Goal: Task Accomplishment & Management: Use online tool/utility

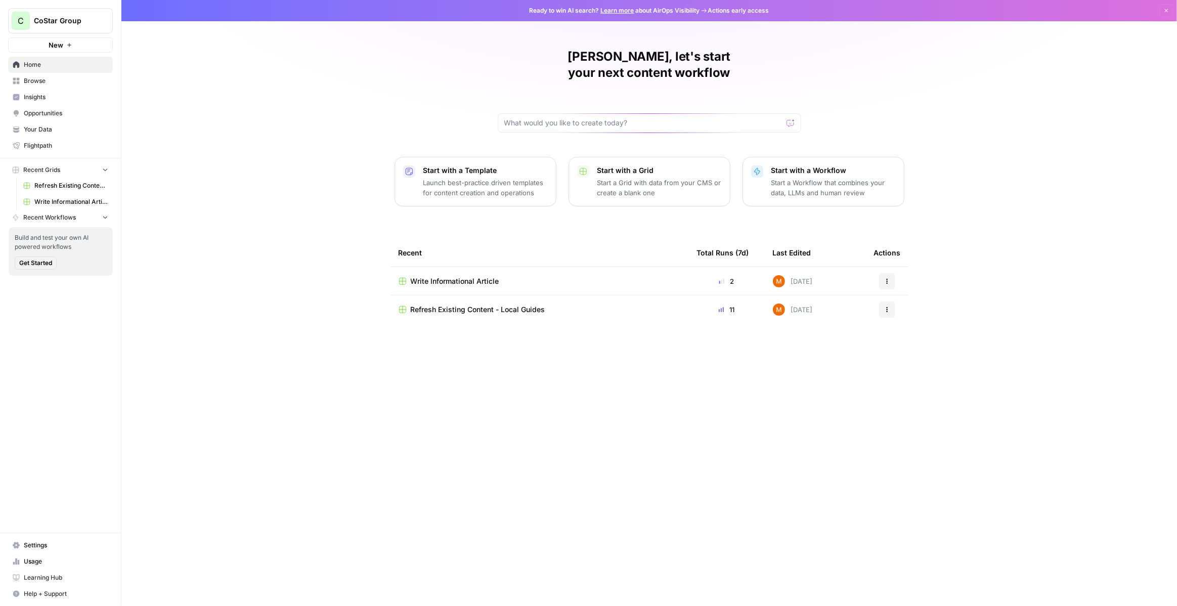
click at [85, 27] on button "C CoStar Group" at bounding box center [60, 20] width 105 height 25
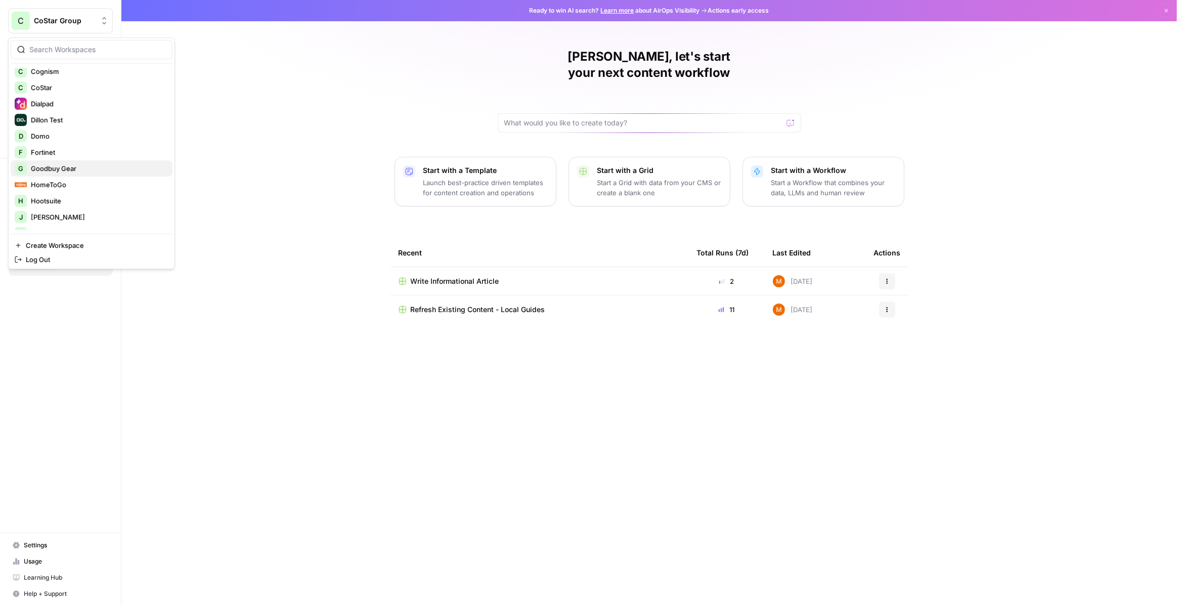
click at [70, 169] on span "Goodbuy Gear" at bounding box center [97, 168] width 133 height 10
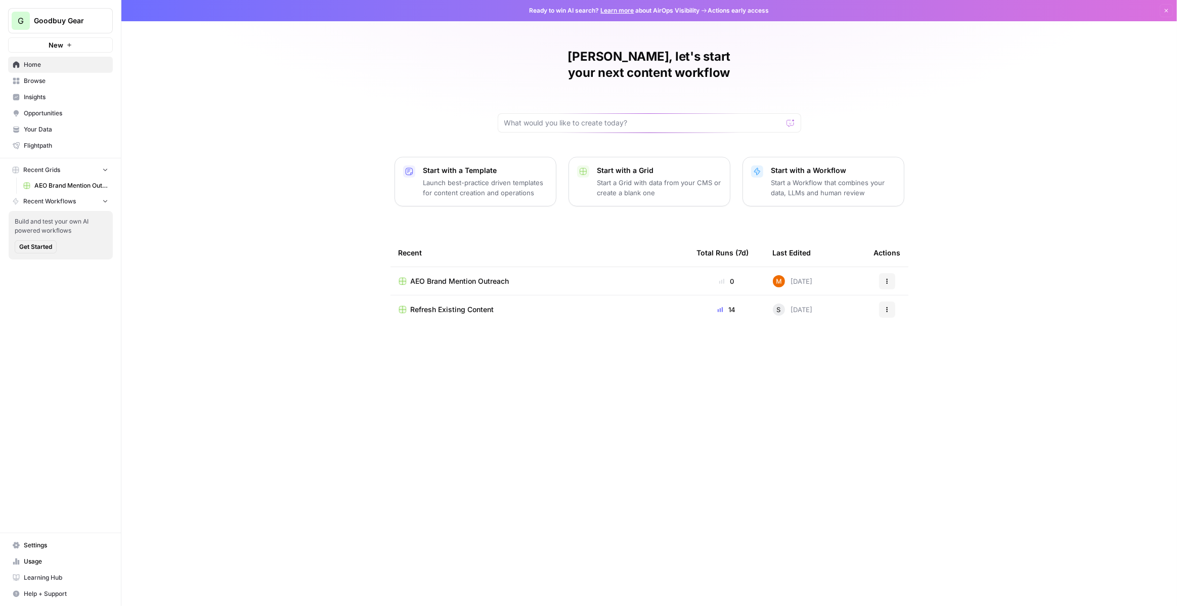
click at [74, 97] on span "Insights" at bounding box center [66, 97] width 84 height 9
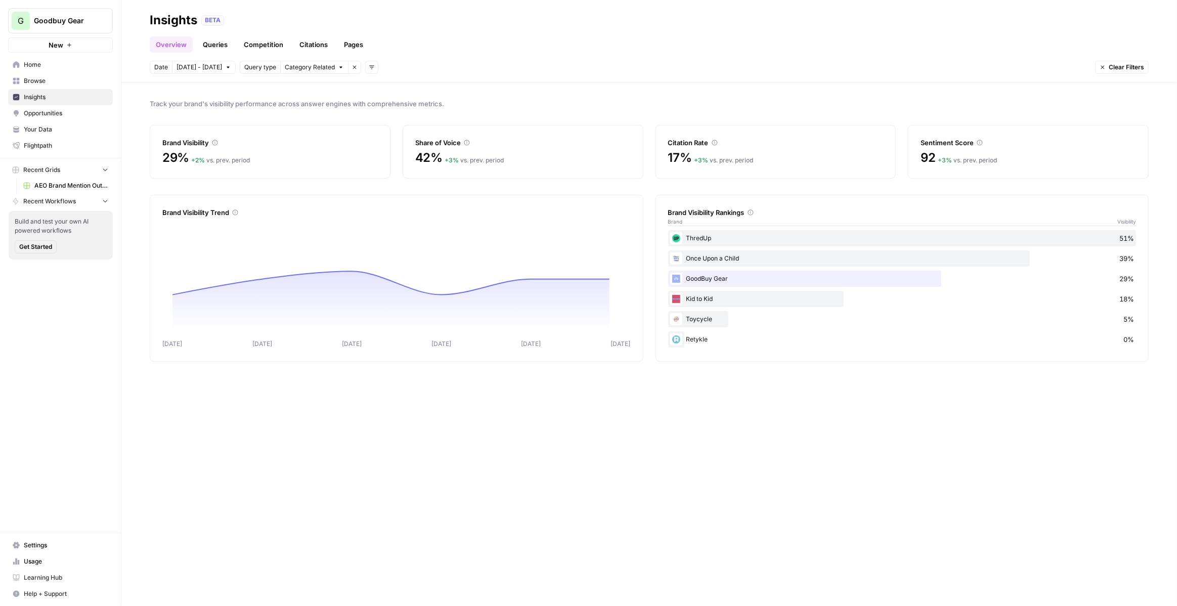
click at [71, 119] on link "Opportunities" at bounding box center [60, 113] width 105 height 16
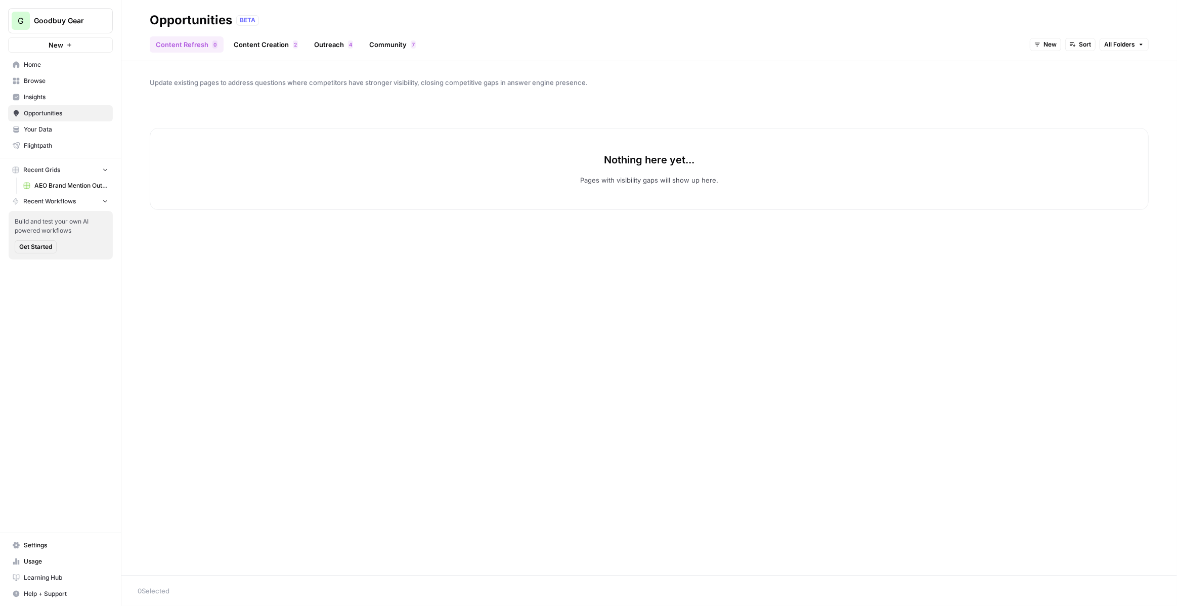
click at [56, 103] on link "Insights" at bounding box center [60, 97] width 105 height 16
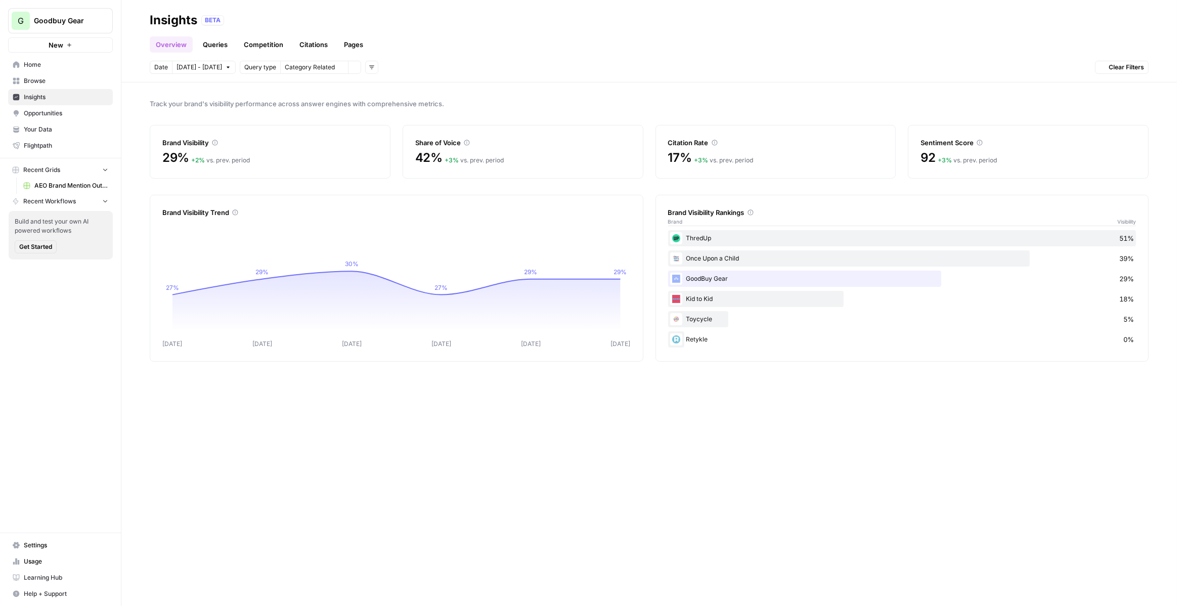
click at [56, 114] on span "Opportunities" at bounding box center [66, 113] width 84 height 9
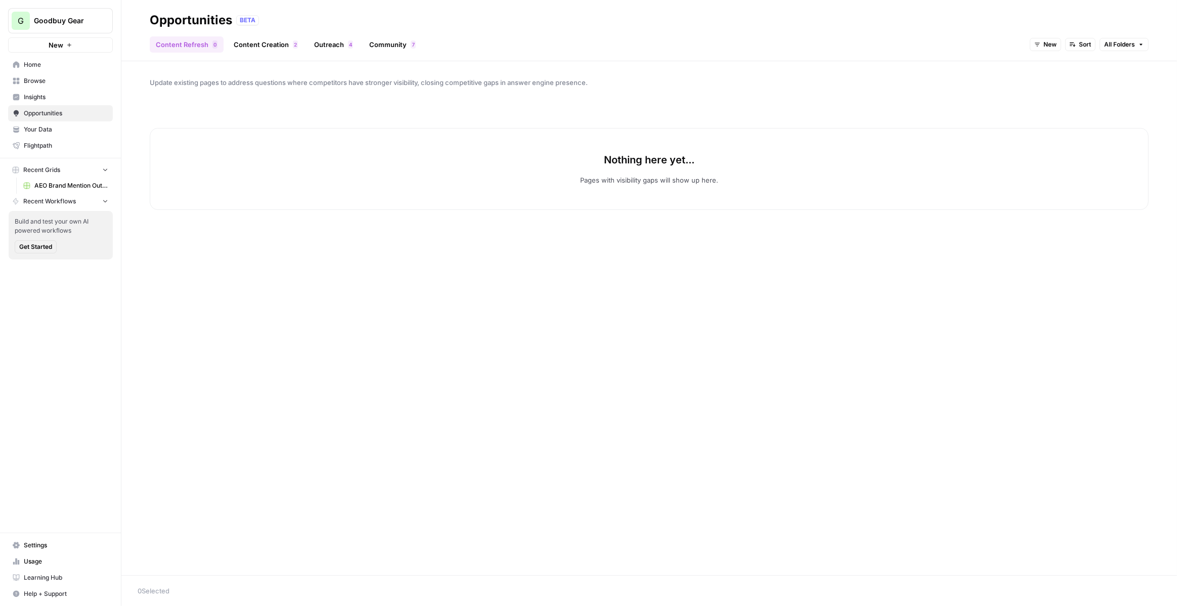
click at [56, 100] on span "Insights" at bounding box center [66, 97] width 84 height 9
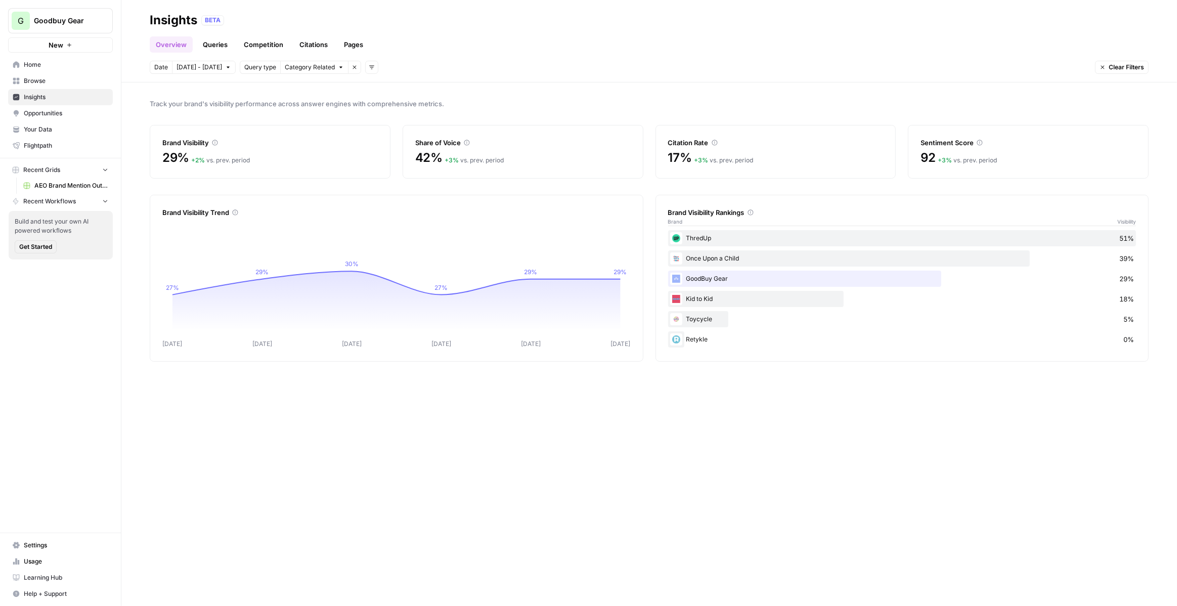
click at [56, 82] on span "Browse" at bounding box center [66, 80] width 84 height 9
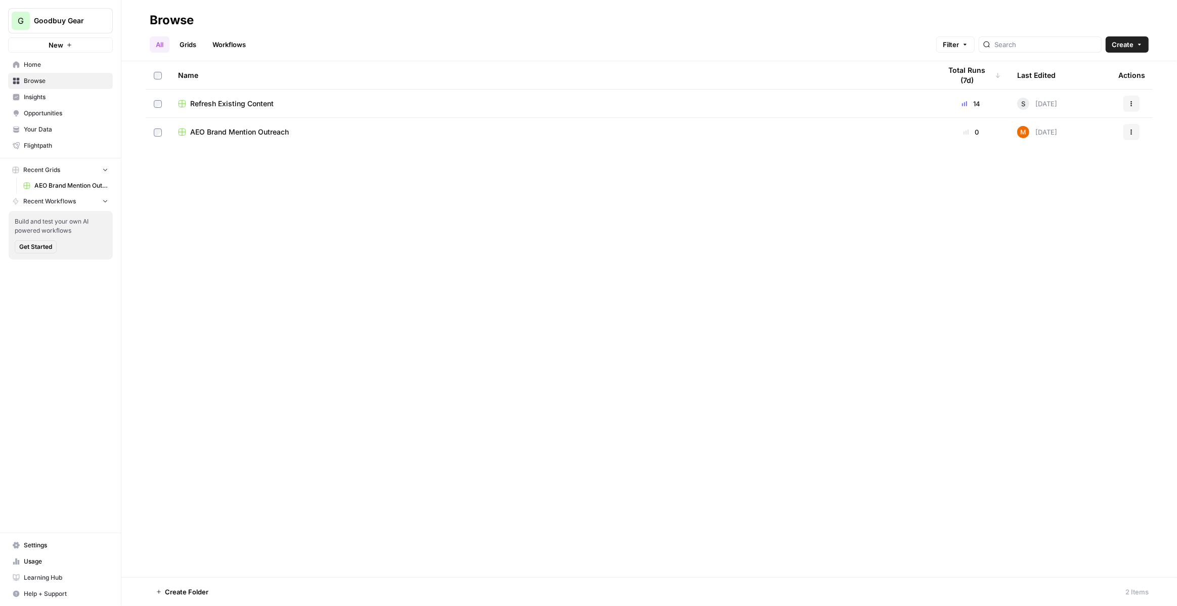
click at [45, 125] on span "Your Data" at bounding box center [66, 129] width 84 height 9
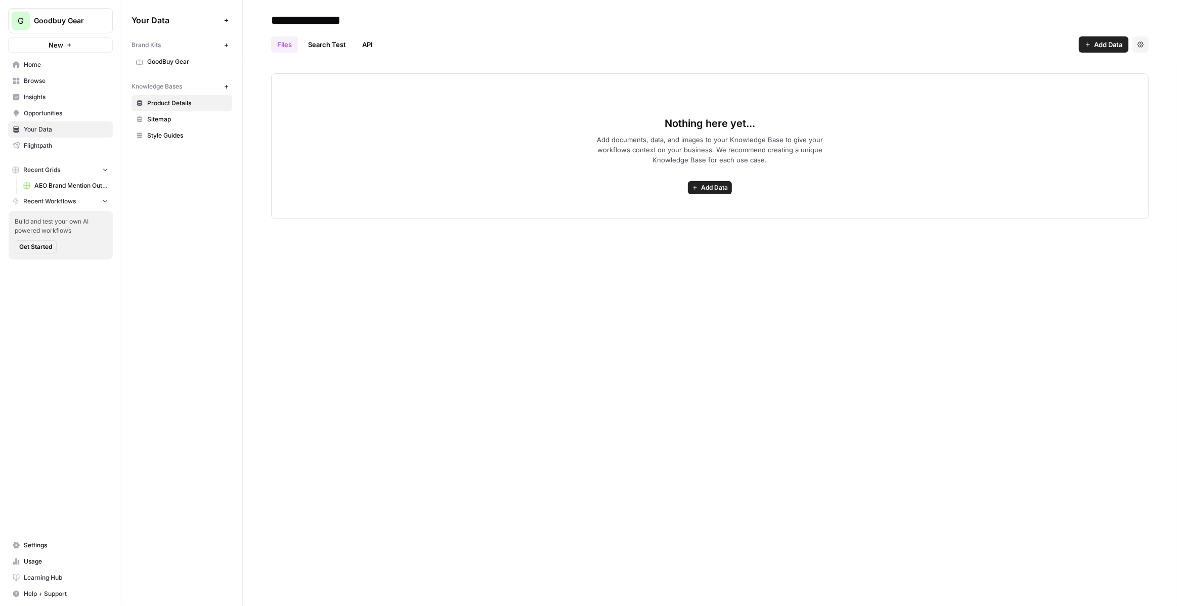
click at [200, 52] on div "Brand Kits New" at bounding box center [181, 44] width 101 height 17
click at [196, 57] on link "GoodBuy Gear" at bounding box center [181, 62] width 101 height 16
click at [196, 68] on link "CoStar" at bounding box center [181, 62] width 101 height 16
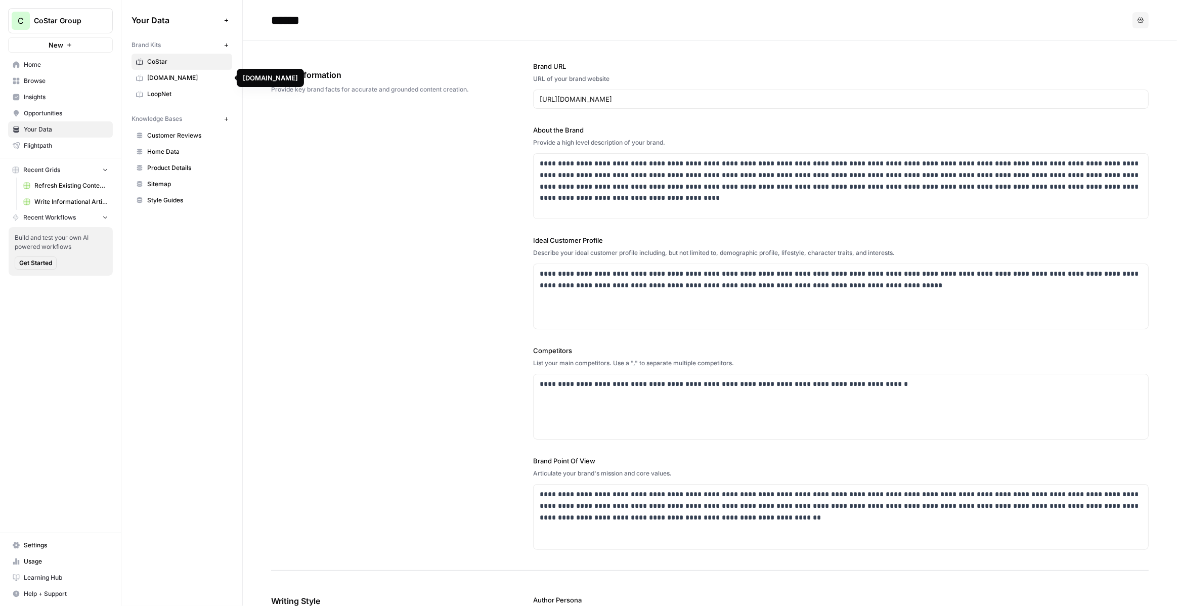
click at [188, 78] on span "[DOMAIN_NAME]" at bounding box center [187, 77] width 80 height 9
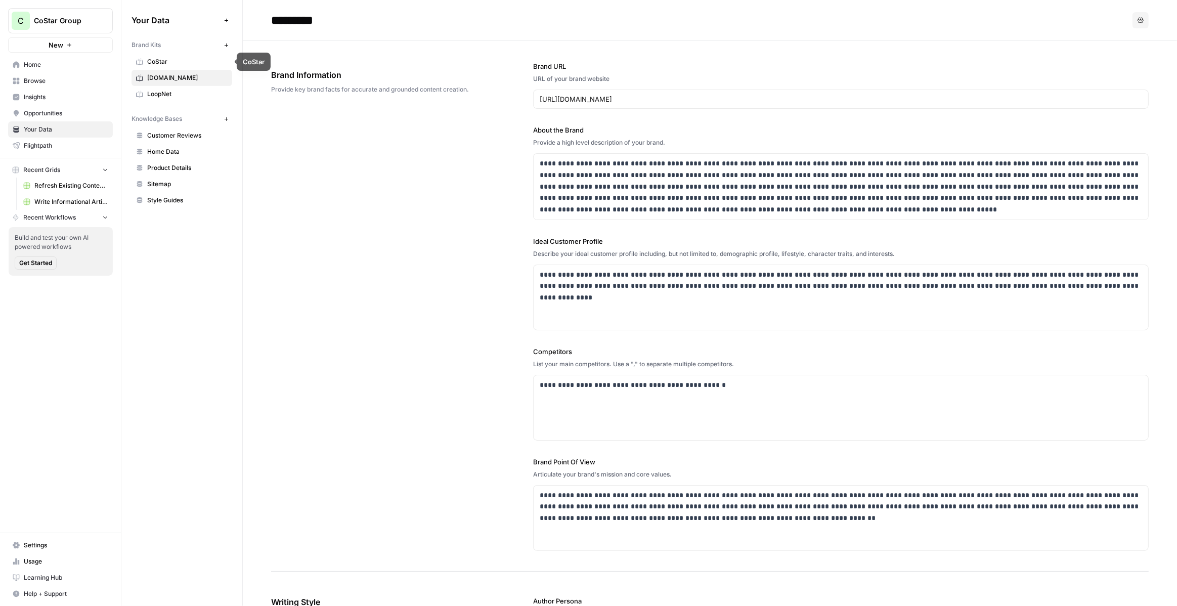
click at [181, 67] on link "CoStar" at bounding box center [181, 62] width 101 height 16
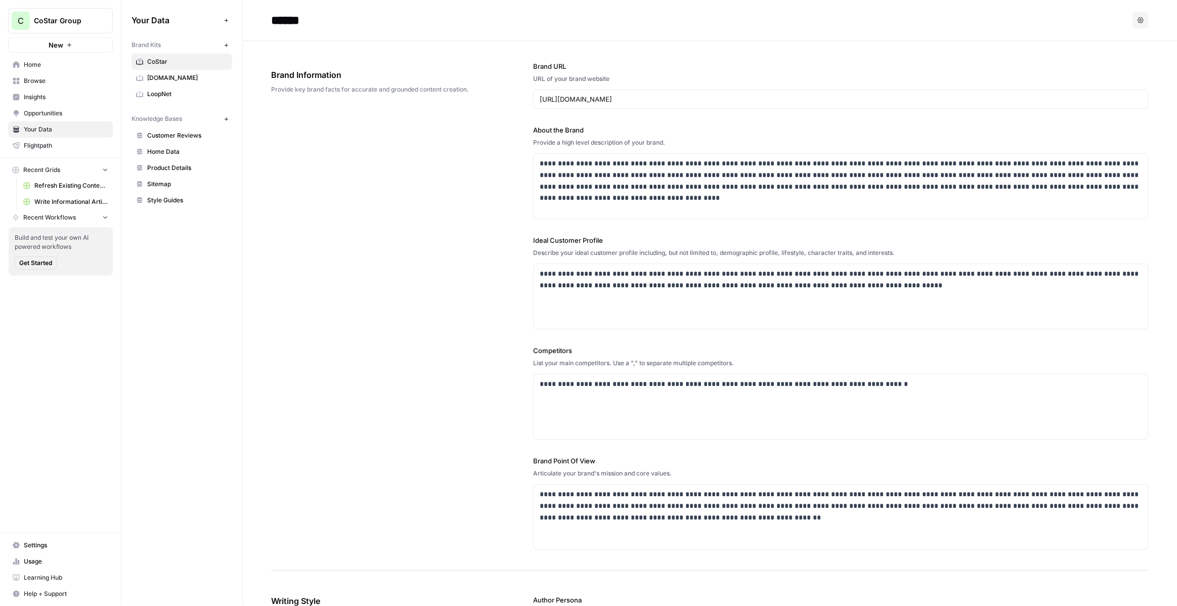
click at [77, 46] on button "New" at bounding box center [60, 44] width 105 height 15
click at [74, 45] on button "New" at bounding box center [60, 44] width 105 height 15
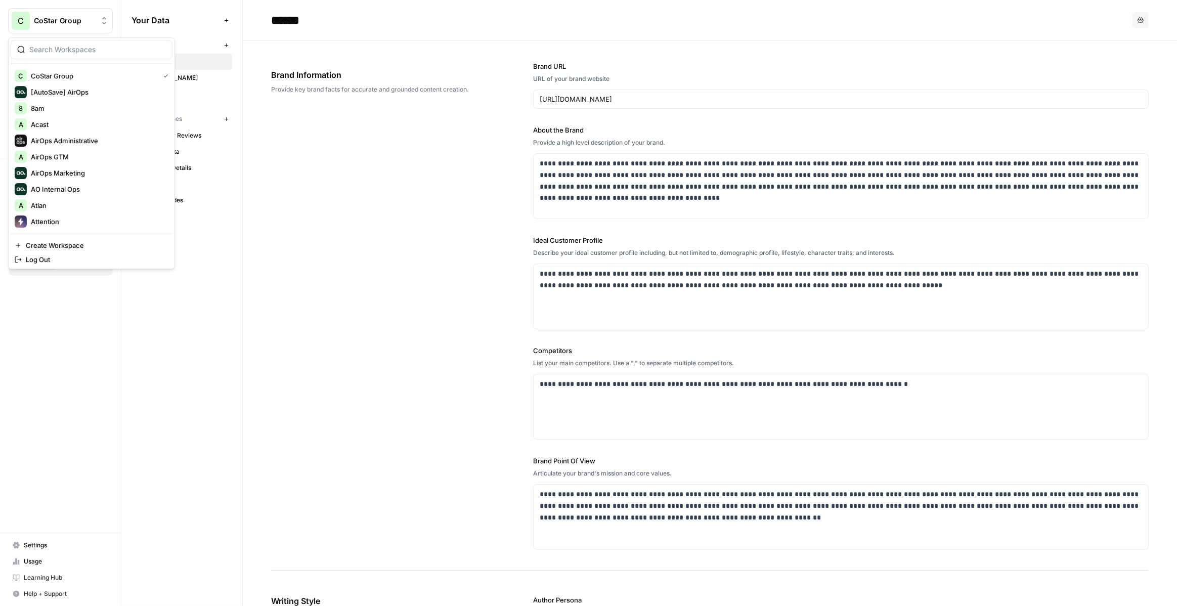
click at [52, 27] on button "C CoStar Group" at bounding box center [60, 20] width 105 height 25
click at [73, 246] on span "Create Workspace" at bounding box center [95, 245] width 139 height 10
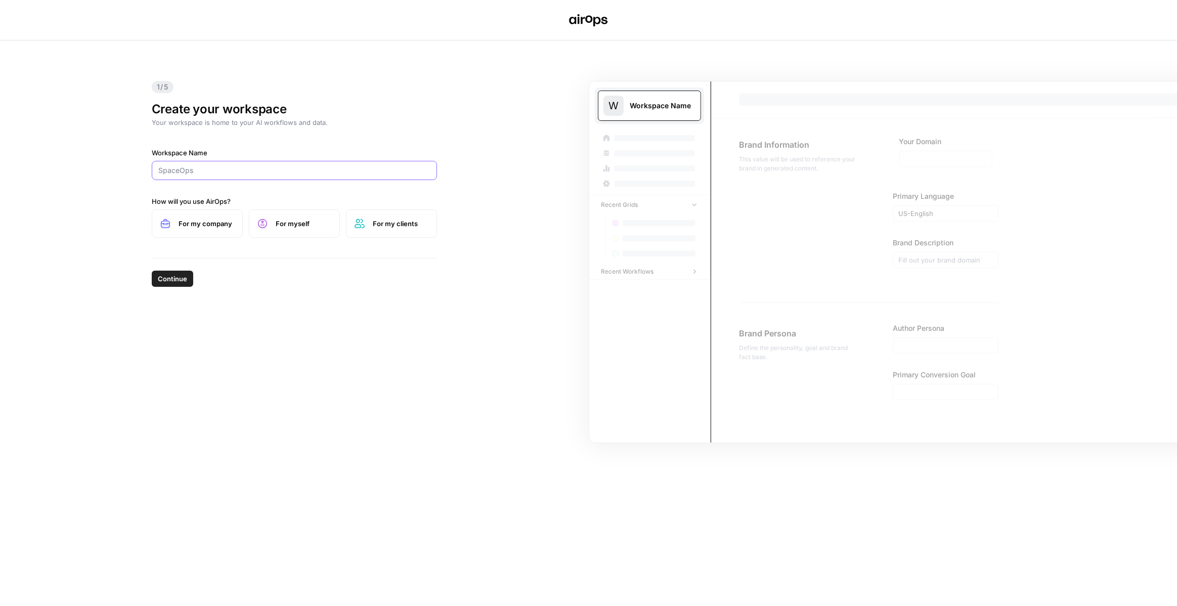
click at [262, 171] on input "Workspace Name" at bounding box center [294, 170] width 272 height 10
type input "Zocdoc"
click at [263, 216] on label "For myself" at bounding box center [294, 223] width 91 height 28
click at [217, 229] on label "For my company" at bounding box center [197, 223] width 91 height 28
click at [172, 278] on span "Continue" at bounding box center [172, 279] width 29 height 10
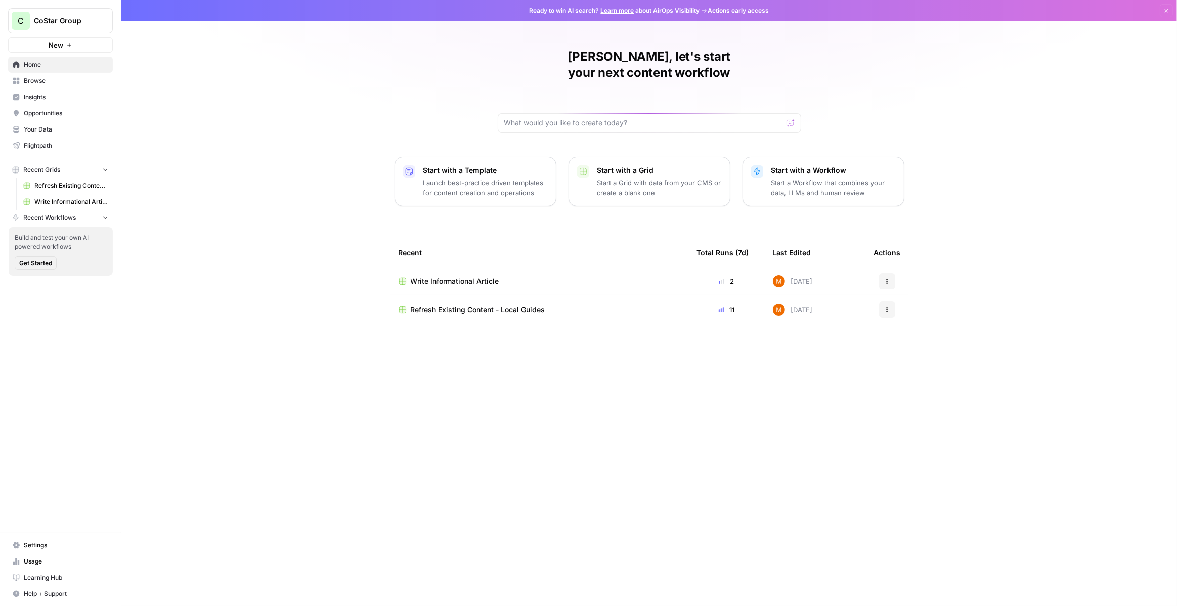
click at [481, 276] on span "Write Informational Article" at bounding box center [455, 281] width 88 height 10
click at [49, 124] on link "Your Data" at bounding box center [60, 129] width 105 height 16
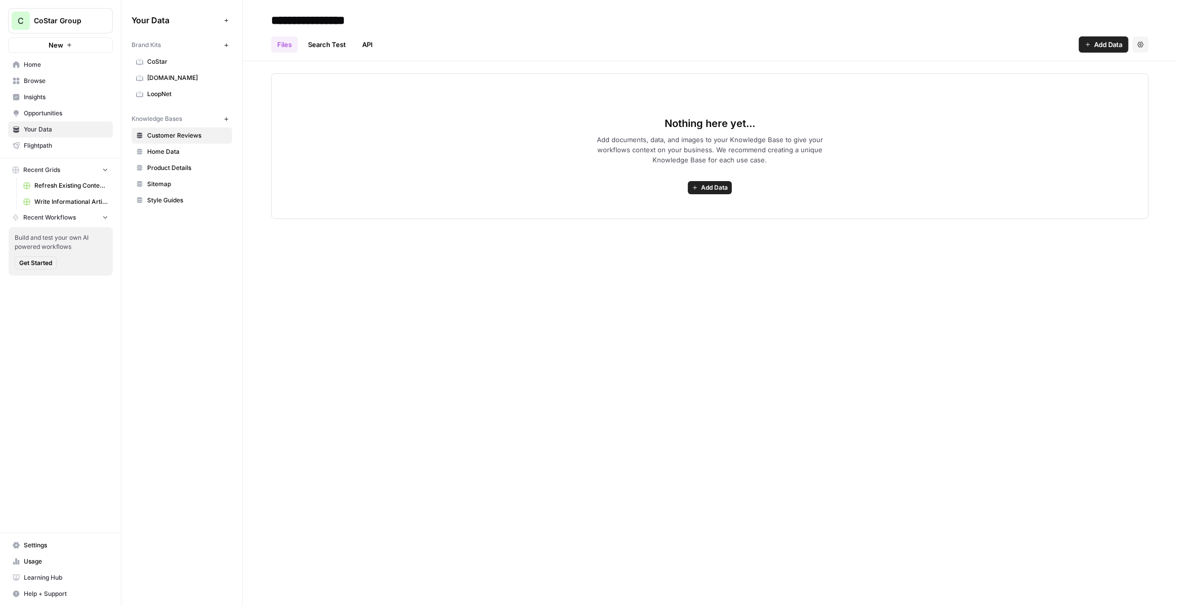
click at [195, 66] on span "CoStar" at bounding box center [187, 61] width 80 height 9
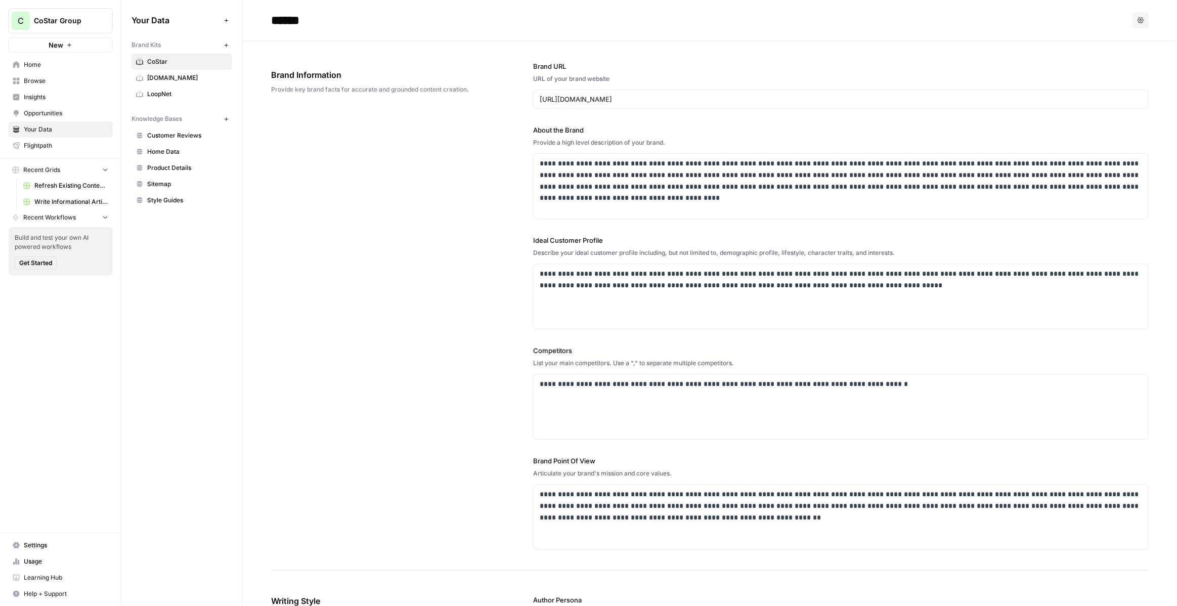
click at [196, 70] on link "[DOMAIN_NAME]" at bounding box center [181, 78] width 101 height 16
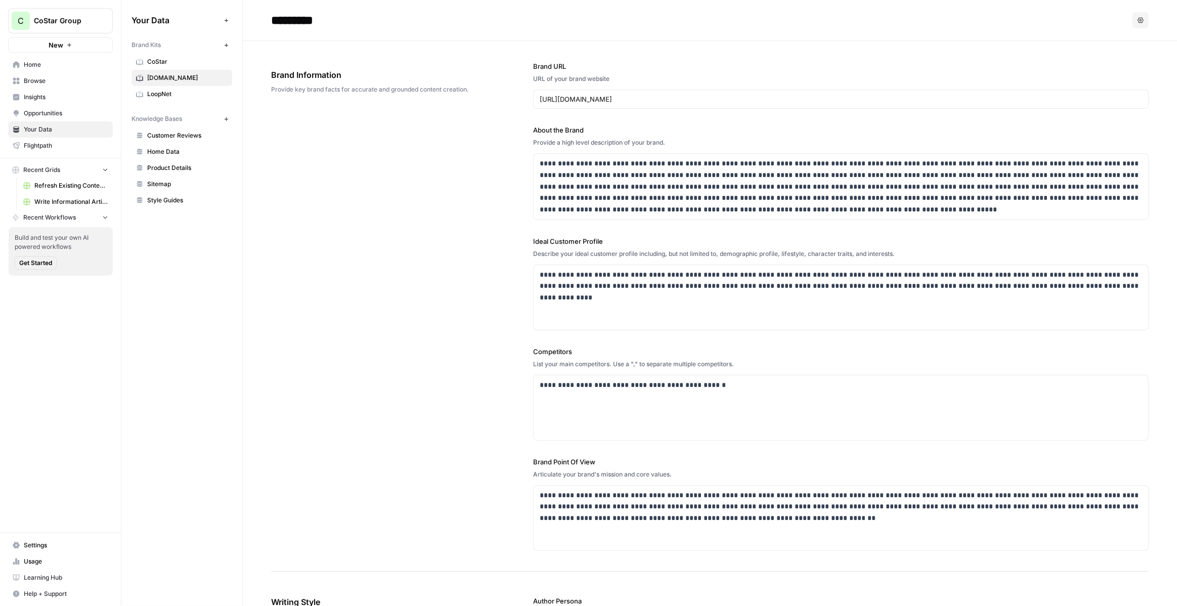
click at [184, 56] on link "CoStar" at bounding box center [181, 62] width 101 height 16
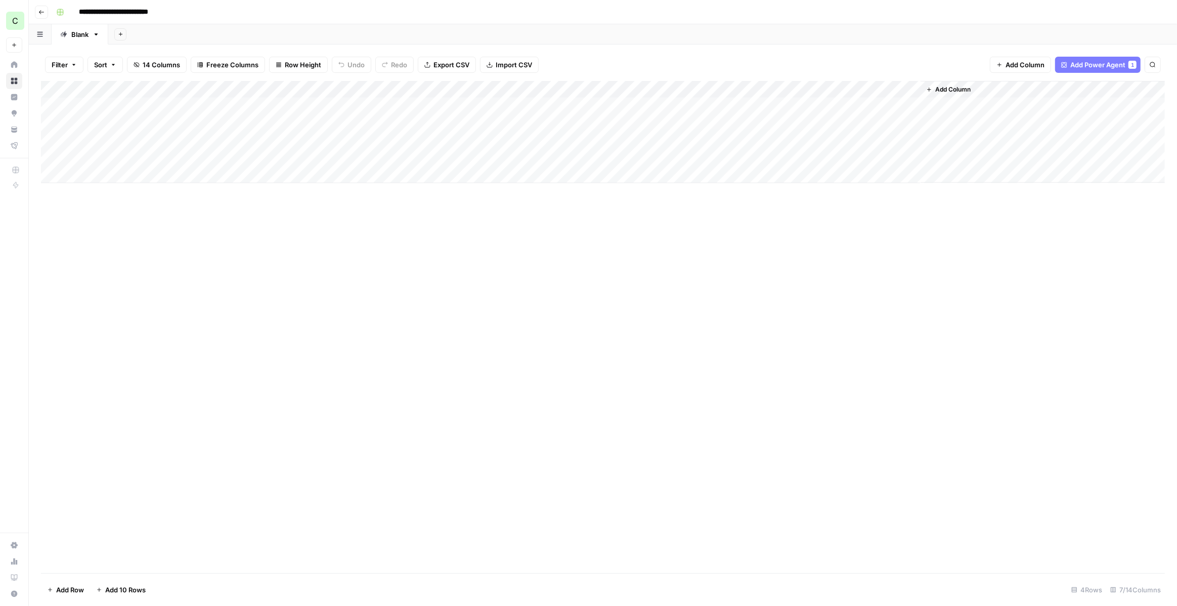
click at [522, 121] on div "Add Column" at bounding box center [603, 132] width 1124 height 102
